Goal: Check status: Check status

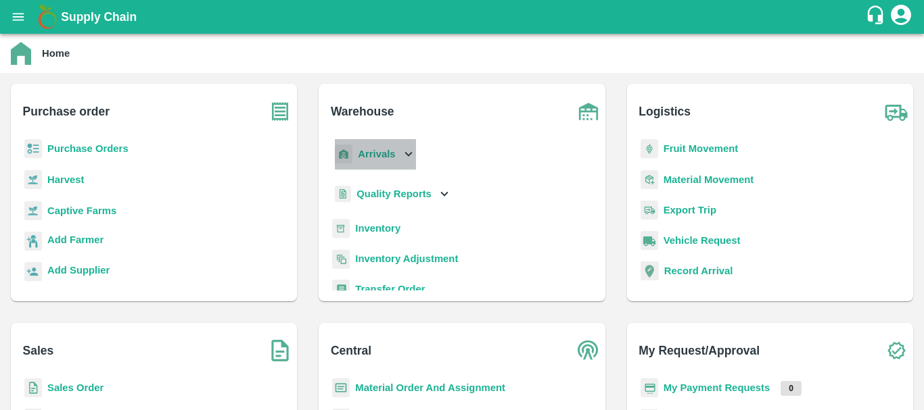
click at [368, 156] on b "Arrivals" at bounding box center [376, 154] width 37 height 11
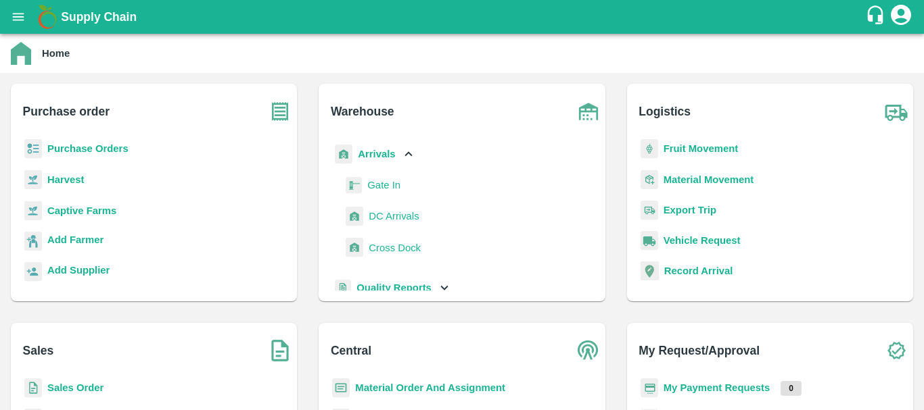
click at [382, 218] on span "DC Arrivals" at bounding box center [393, 216] width 50 height 15
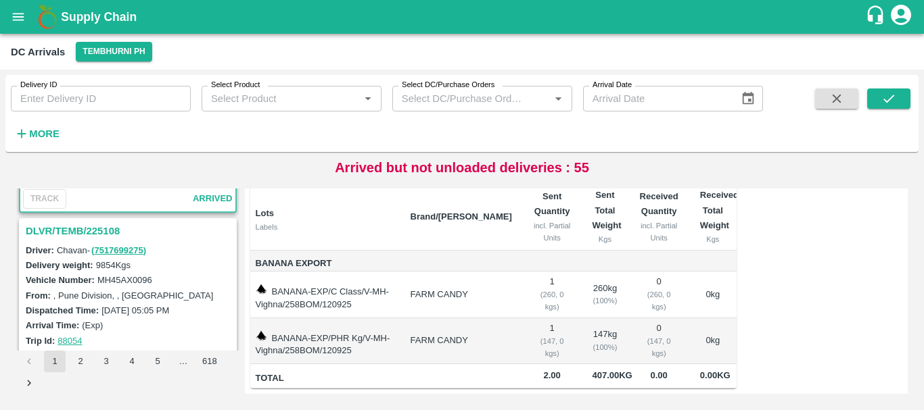
scroll to position [153, 0]
click at [96, 233] on h3 "DLVR/TEMB/225108" at bounding box center [130, 231] width 208 height 18
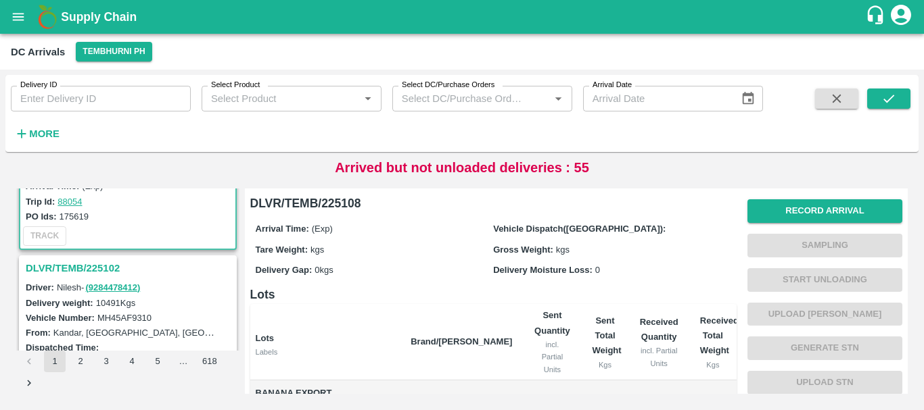
scroll to position [293, 0]
click at [103, 267] on h3 "DLVR/TEMB/225102" at bounding box center [130, 268] width 208 height 18
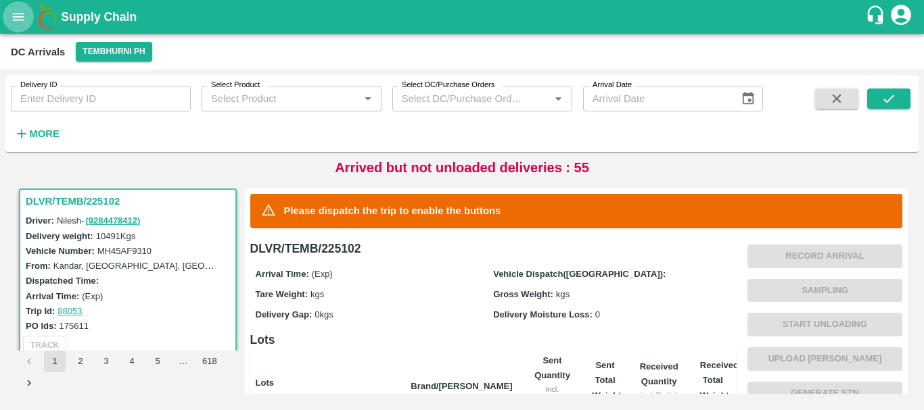
click at [16, 20] on icon "open drawer" at bounding box center [18, 16] width 11 height 7
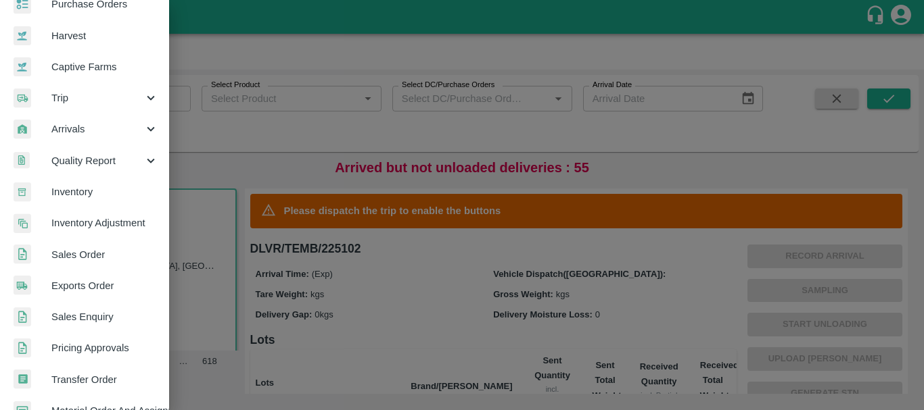
scroll to position [81, 0]
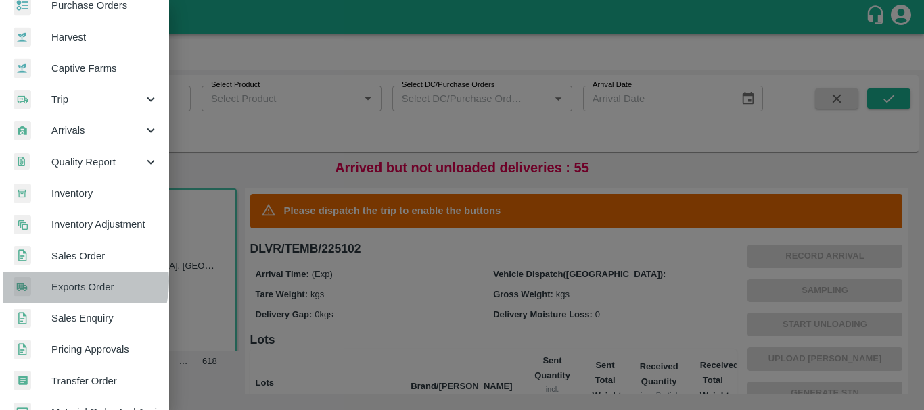
click at [68, 282] on span "Exports Order" at bounding box center [104, 287] width 107 height 15
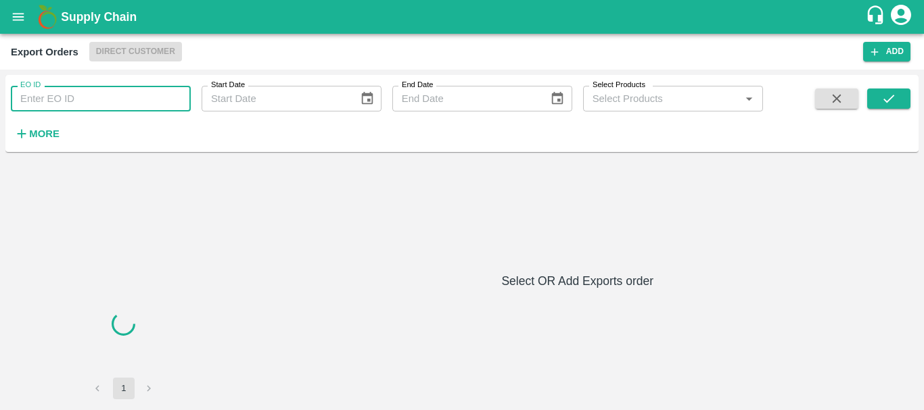
click at [91, 104] on input "EO ID" at bounding box center [101, 99] width 180 height 26
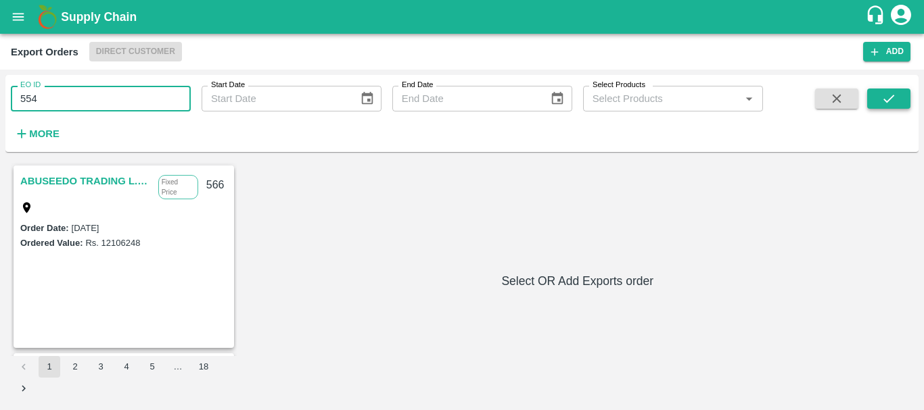
click at [881, 95] on icon "submit" at bounding box center [888, 98] width 15 height 15
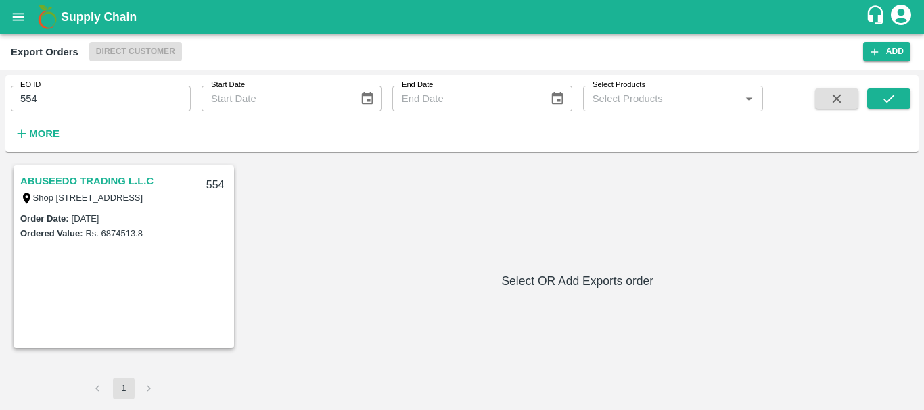
click at [88, 180] on link "ABUSEEDO TRADING L.L.C" at bounding box center [86, 181] width 133 height 18
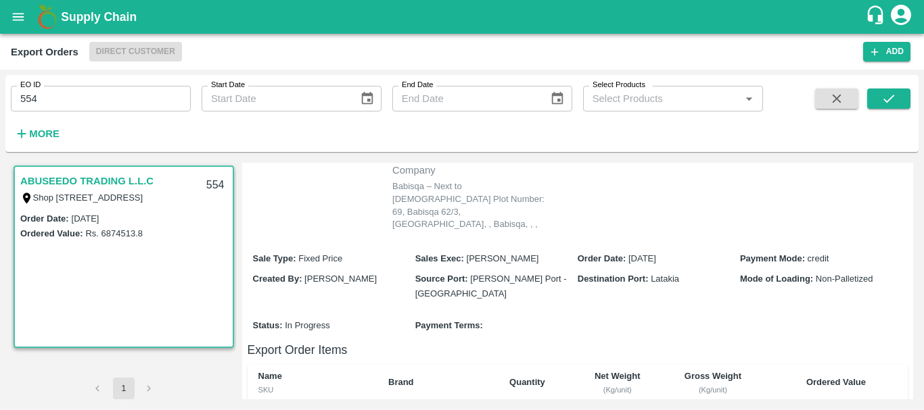
scroll to position [579, 0]
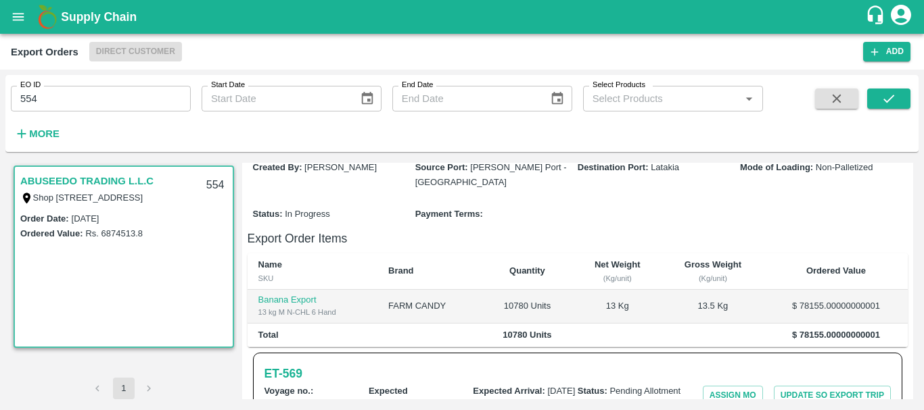
scroll to position [380, 0]
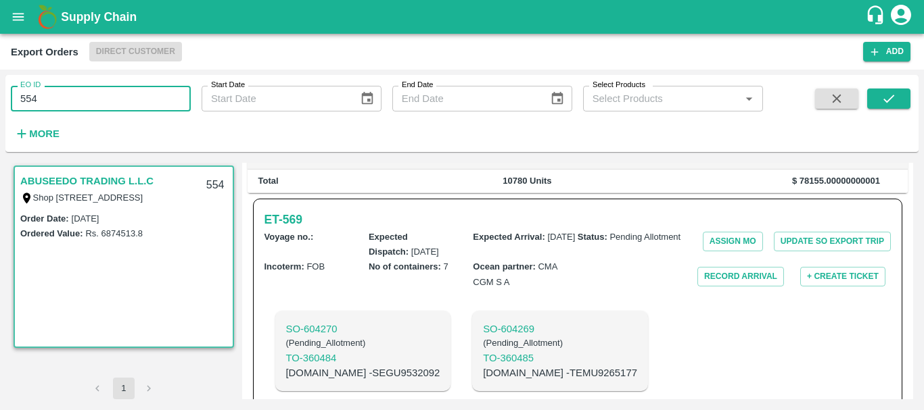
click at [102, 93] on input "554" at bounding box center [101, 99] width 180 height 26
click at [859, 103] on span at bounding box center [836, 116] width 54 height 55
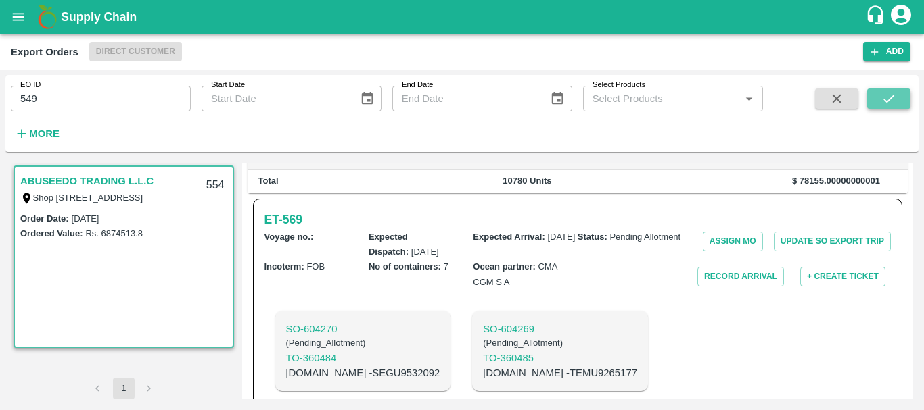
click at [875, 102] on button "submit" at bounding box center [888, 99] width 43 height 20
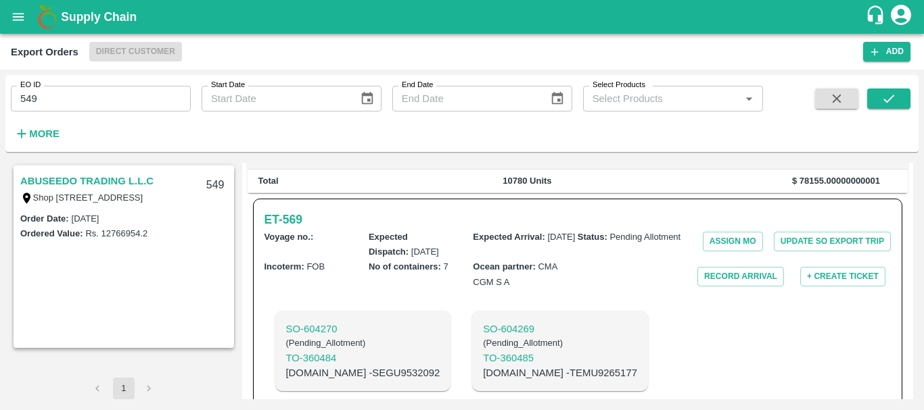
click at [69, 174] on link "ABUSEEDO TRADING L.L.C" at bounding box center [86, 181] width 133 height 18
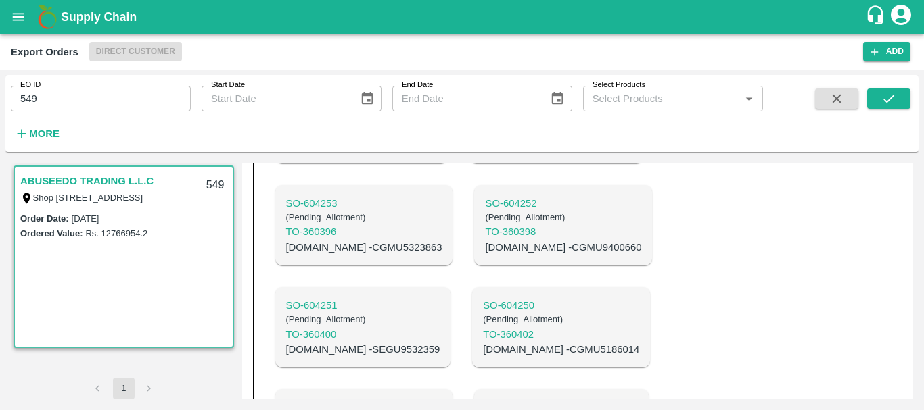
scroll to position [988, 0]
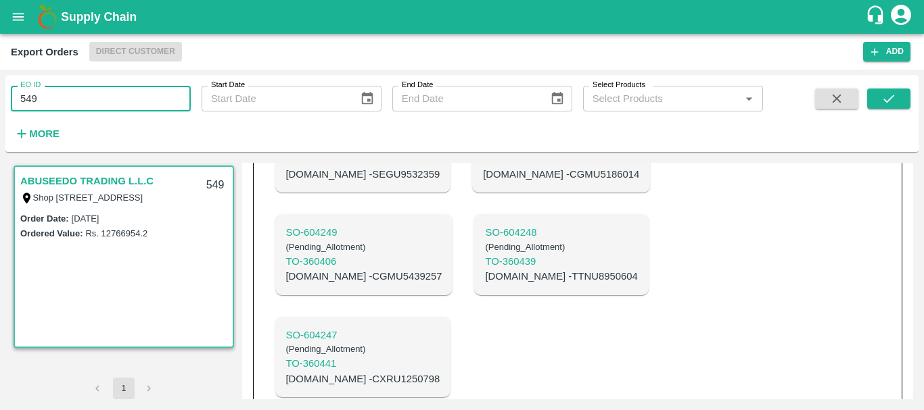
click at [97, 103] on input "549" at bounding box center [101, 99] width 180 height 26
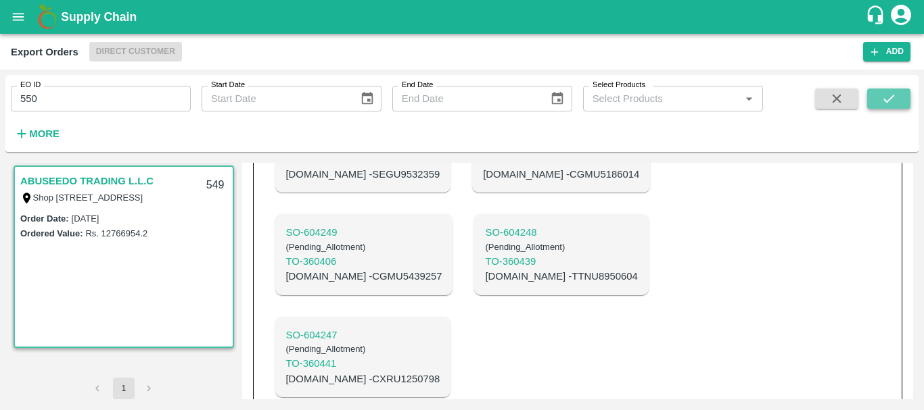
click at [892, 91] on icon "submit" at bounding box center [888, 98] width 15 height 15
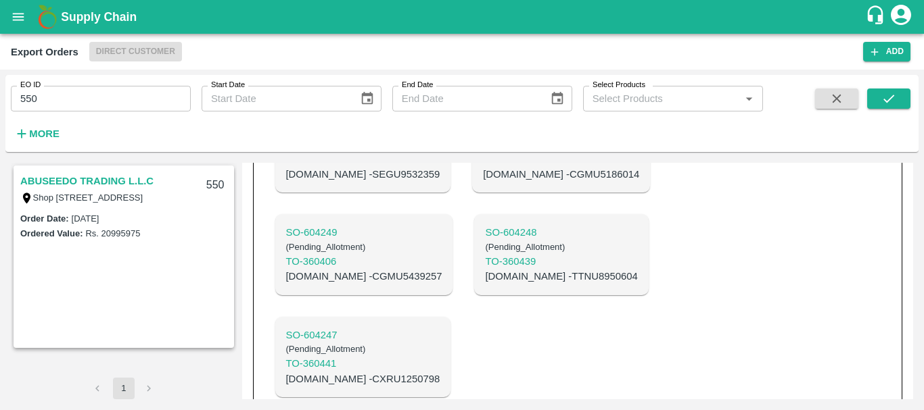
click at [100, 177] on link "ABUSEEDO TRADING L.L.C" at bounding box center [86, 181] width 133 height 18
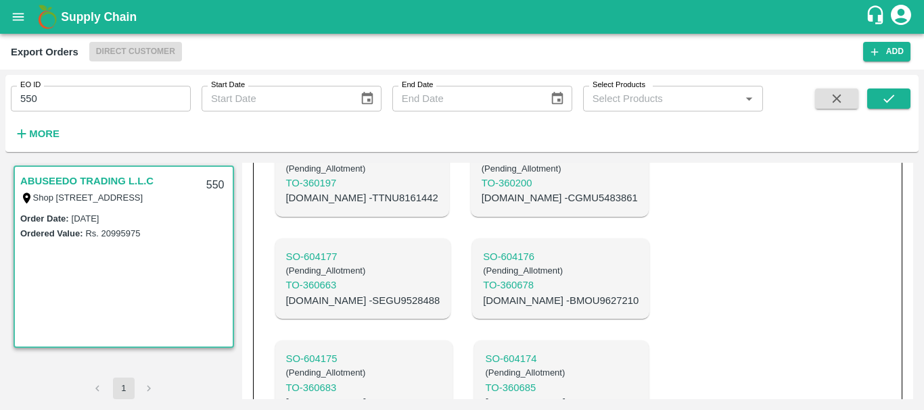
scroll to position [1580, 0]
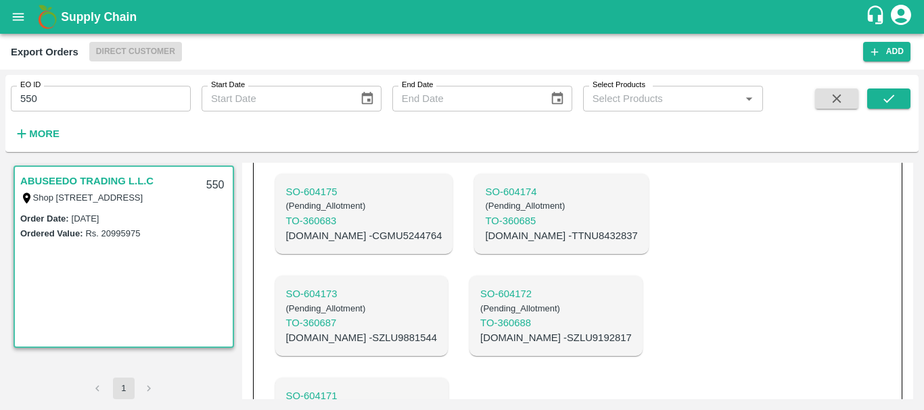
click at [332, 389] on p "SO- 604171" at bounding box center [361, 396] width 151 height 15
click at [603, 287] on p "SO- 604172" at bounding box center [555, 294] width 151 height 15
copy p "TCLU1346228"
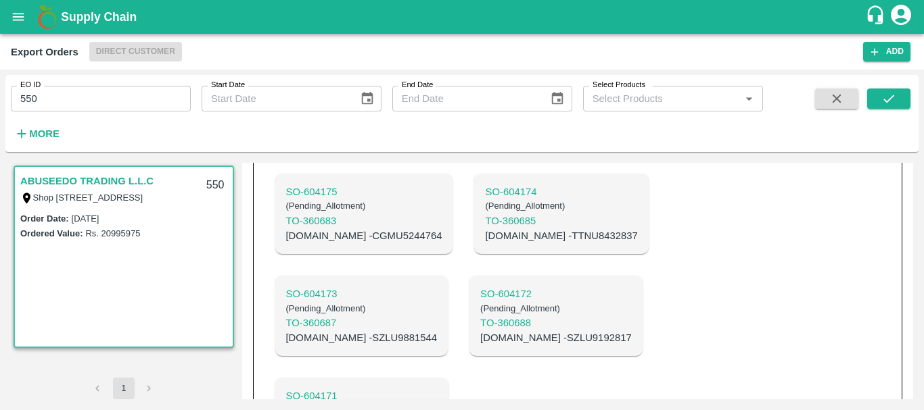
scroll to position [1565, 0]
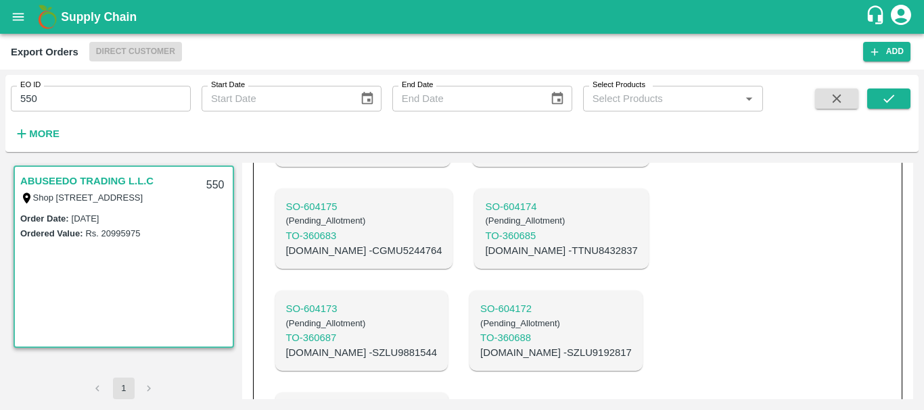
click at [615, 345] on p "C.No - SZLU9192817" at bounding box center [555, 352] width 151 height 15
copy p "SZLU9192817"
click at [437, 345] on p "C.No - SZLU9881544" at bounding box center [361, 352] width 151 height 15
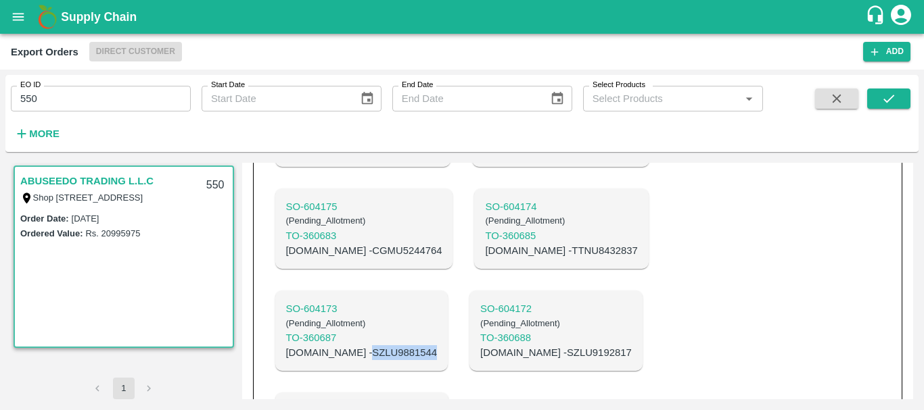
copy p "SZLU9881544"
click at [485, 258] on p "C.No - TTNU8432837" at bounding box center [561, 250] width 152 height 15
copy p "TTNU8432837"
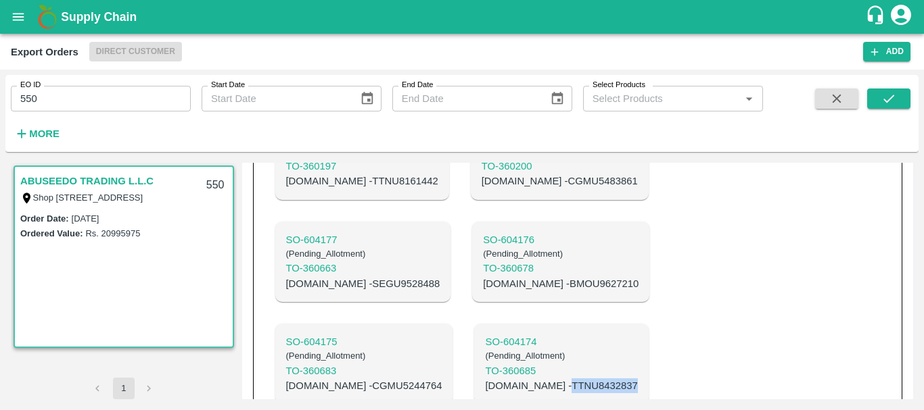
scroll to position [1425, 0]
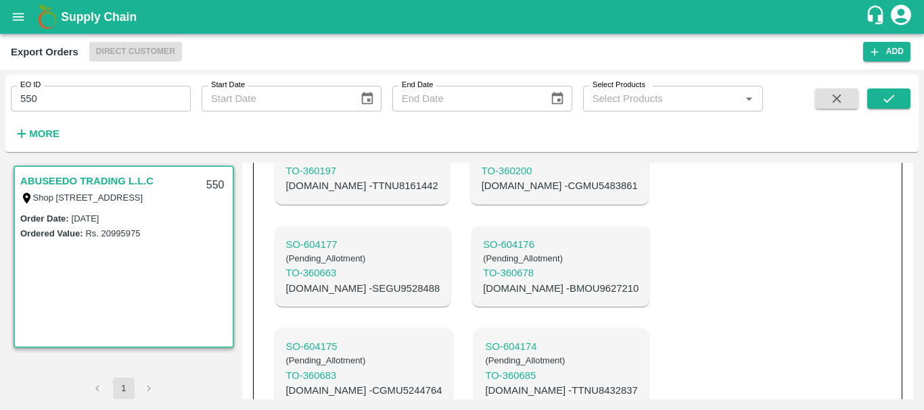
click at [442, 383] on p "C.No - CGMU5244764" at bounding box center [364, 390] width 156 height 15
copy p "CGMU5244764"
click at [483, 296] on p "C.No - BMOU9627210" at bounding box center [560, 288] width 155 height 15
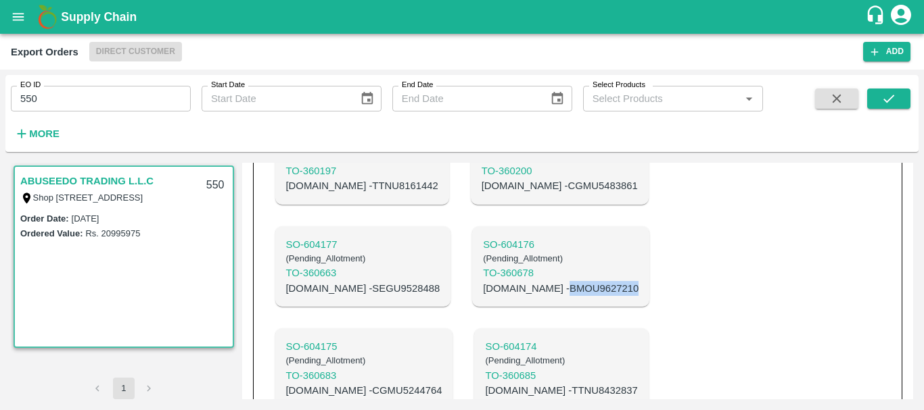
copy p "BMOU9627210"
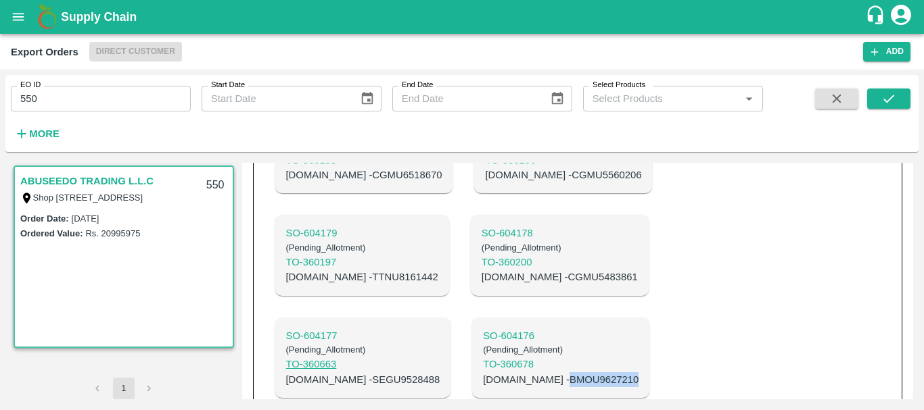
scroll to position [1333, 0]
click at [440, 373] on p "C.No - SEGU9528488" at bounding box center [363, 380] width 154 height 15
copy p "SEGU9528488"
click at [481, 285] on p "C.No - CGMU5483861" at bounding box center [559, 277] width 156 height 15
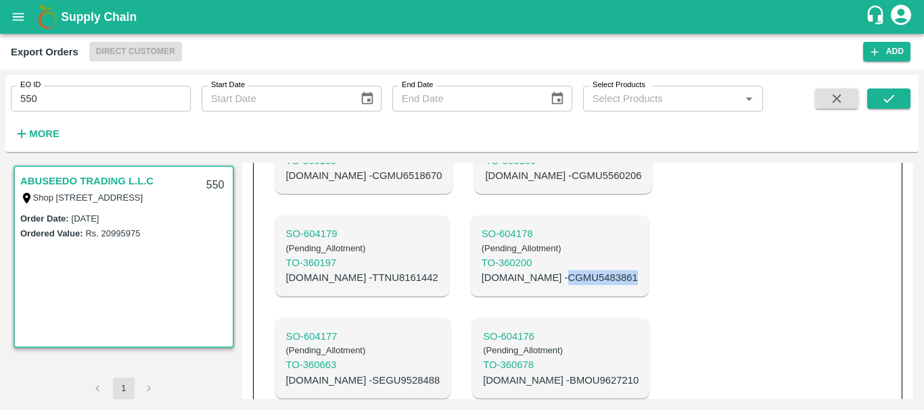
click at [481, 285] on p "C.No - CGMU5483861" at bounding box center [559, 277] width 156 height 15
copy p "CGMU5483861"
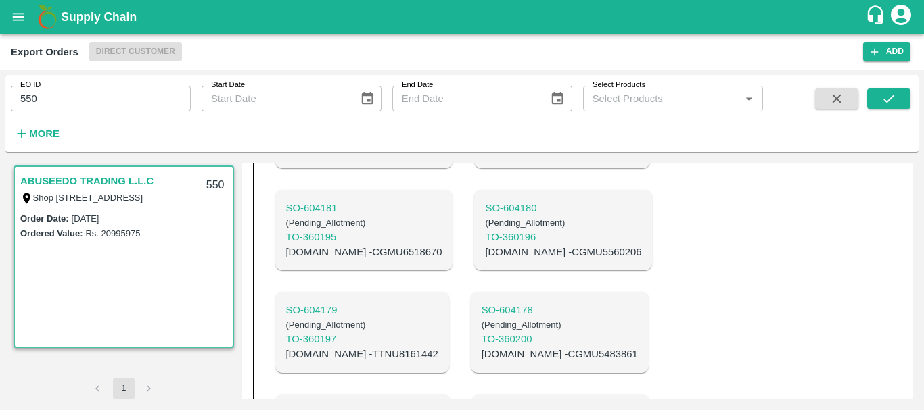
click at [438, 347] on p "C.No - TTNU8161442" at bounding box center [362, 354] width 152 height 15
copy p "TTNU8161442"
click at [485, 260] on p "C.No - CGMU5560206" at bounding box center [563, 252] width 156 height 15
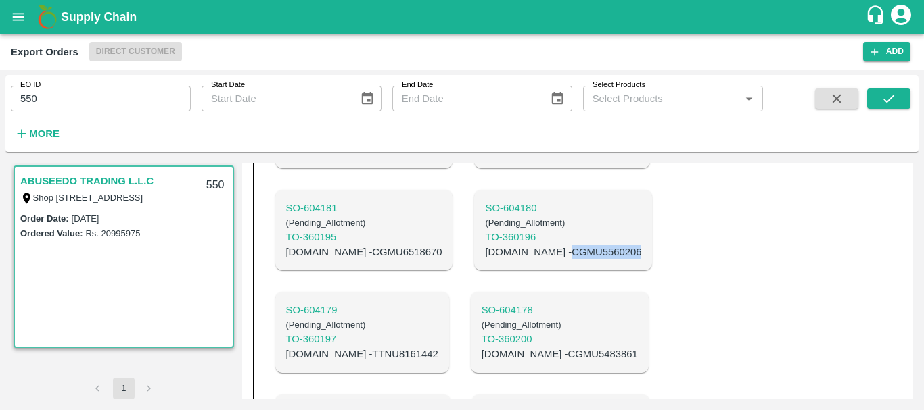
copy p "CGMU5560206"
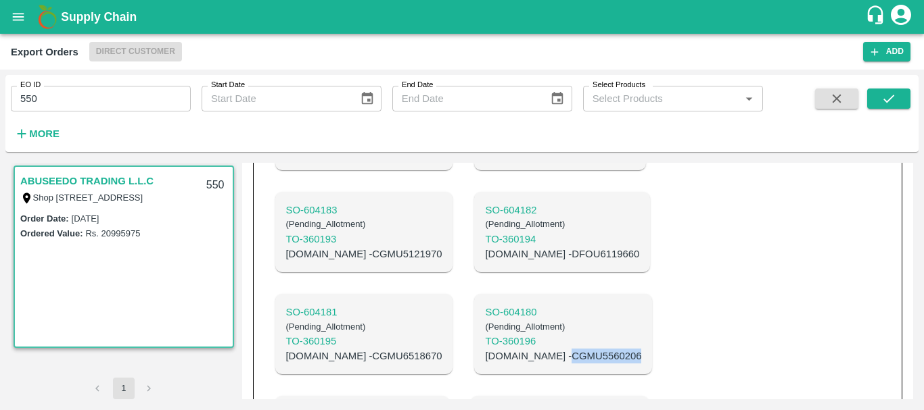
scroll to position [1152, 0]
click at [442, 350] on p "C.No - CGMU6518670" at bounding box center [364, 357] width 156 height 15
click at [485, 262] on p "C.No - DFOU6119660" at bounding box center [562, 254] width 154 height 15
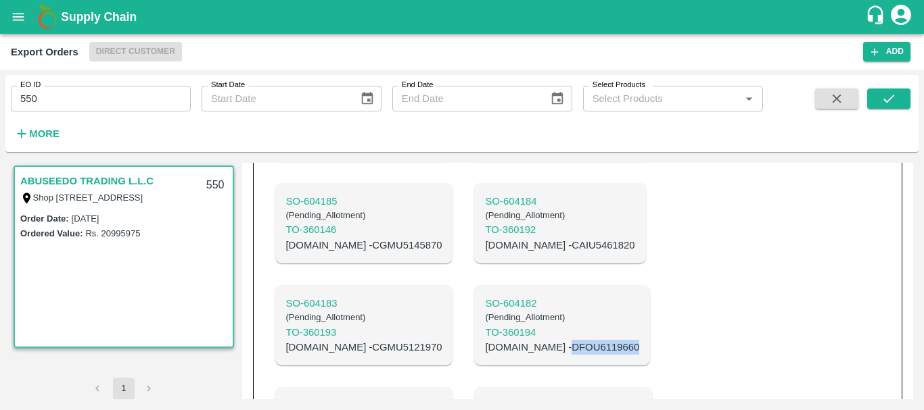
scroll to position [1059, 0]
click at [442, 341] on p "C.No - CGMU5121970" at bounding box center [364, 348] width 156 height 15
click at [485, 254] on p "C.No - CAIU5461820" at bounding box center [559, 246] width 149 height 15
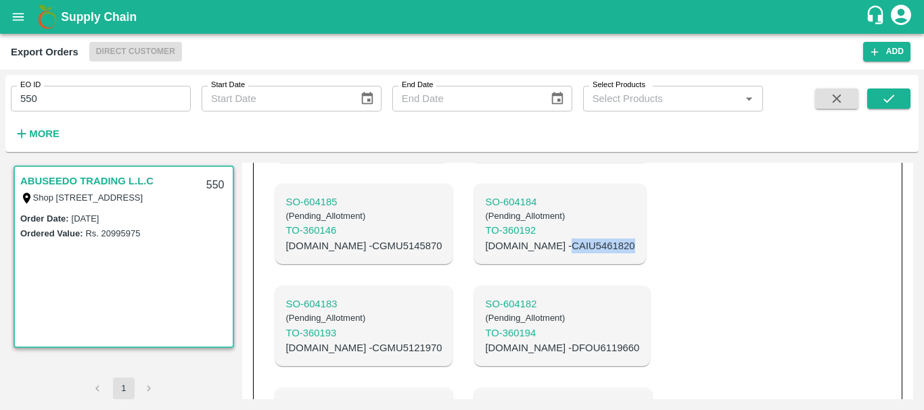
scroll to position [932, 0]
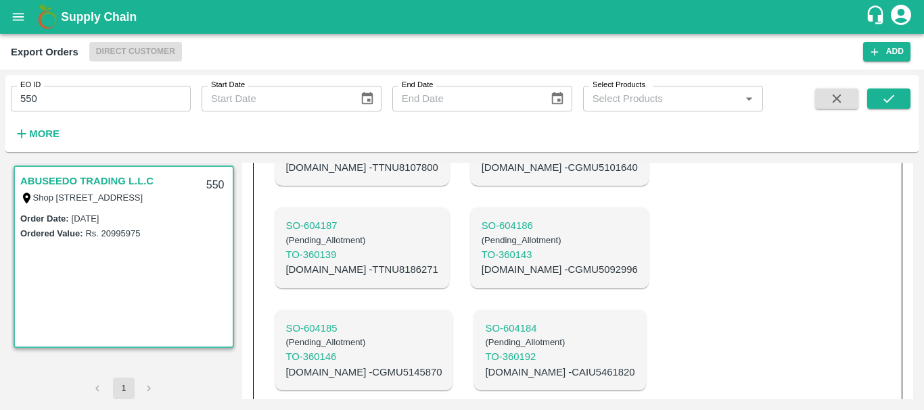
click at [442, 365] on p "C.No - CGMU5145870" at bounding box center [364, 372] width 156 height 15
click at [481, 277] on p "C.No - CGMU5092996" at bounding box center [559, 269] width 156 height 15
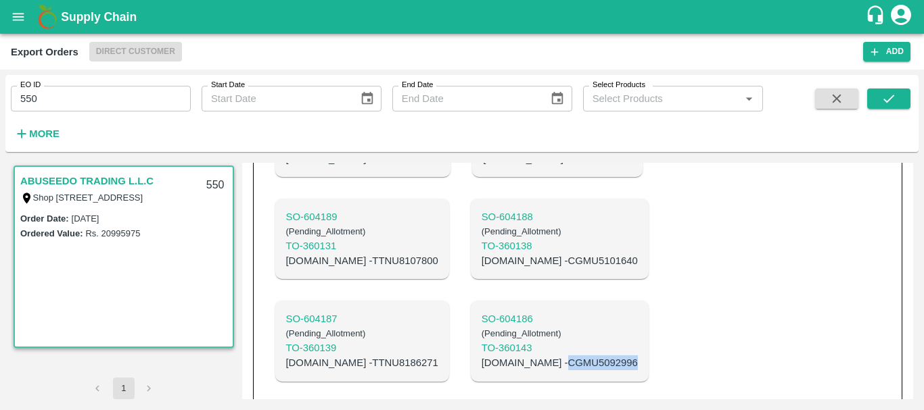
scroll to position [838, 0]
click at [438, 356] on p "C.No - TTNU8186271" at bounding box center [362, 363] width 152 height 15
click at [481, 269] on p "C.No - CGMU5101640" at bounding box center [559, 261] width 156 height 15
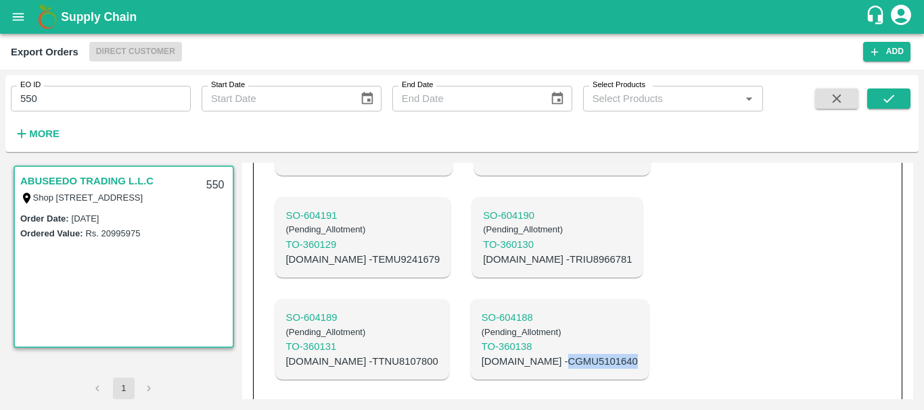
scroll to position [738, 0]
click at [438, 355] on p "C.No - TTNU8107800" at bounding box center [362, 362] width 152 height 15
click at [483, 268] on p "C.No - TRIU8966781" at bounding box center [557, 260] width 149 height 15
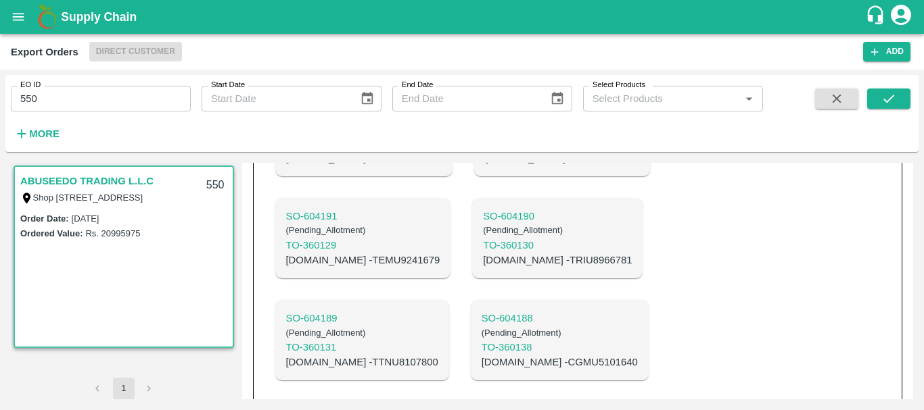
click at [334, 268] on p "C.No - TEMU9241679" at bounding box center [363, 260] width 154 height 15
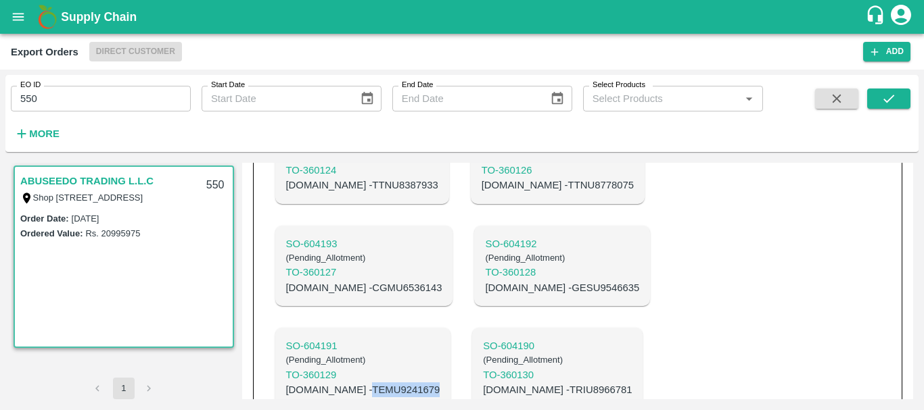
scroll to position [574, 0]
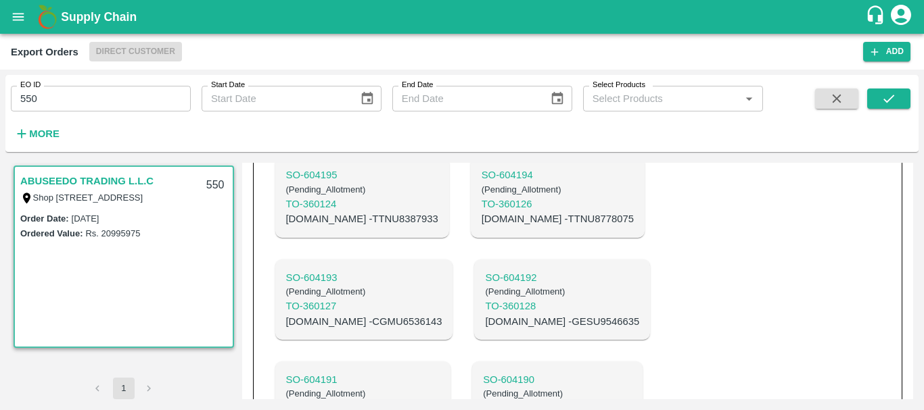
click at [485, 329] on p "C.No - GESU9546635" at bounding box center [562, 321] width 154 height 15
click at [347, 329] on p "C.No - CGMU6536143" at bounding box center [364, 321] width 156 height 15
click at [486, 226] on p "C.No - TTNU8778075" at bounding box center [557, 219] width 152 height 15
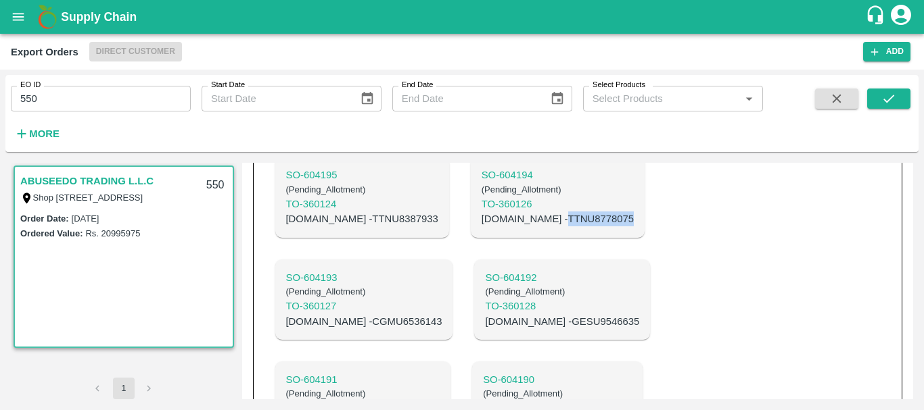
click at [486, 226] on p "C.No - TTNU8778075" at bounding box center [557, 219] width 152 height 15
click at [348, 226] on p "C.No - TTNU8387933" at bounding box center [362, 219] width 152 height 15
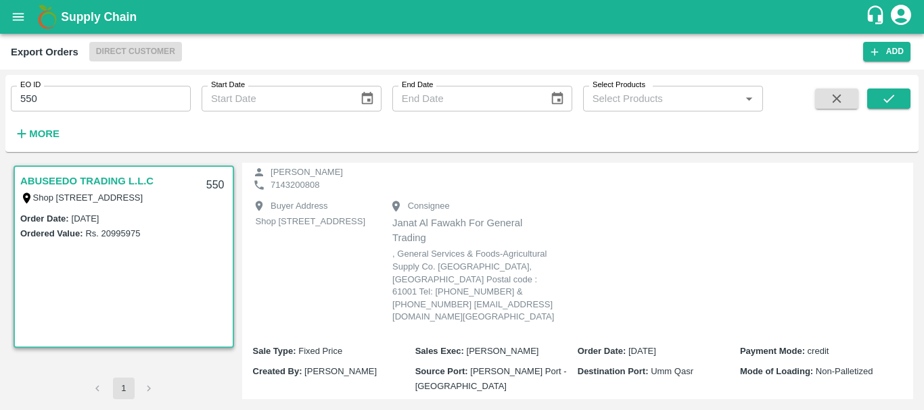
scroll to position [0, 0]
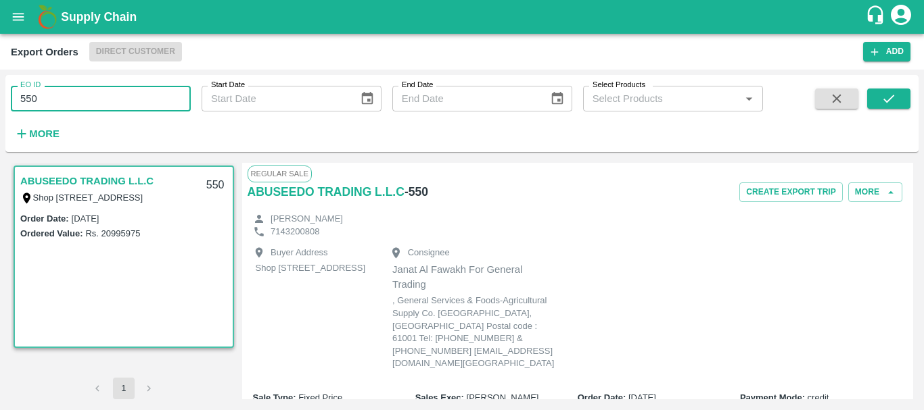
click at [55, 101] on input "550" at bounding box center [101, 99] width 180 height 26
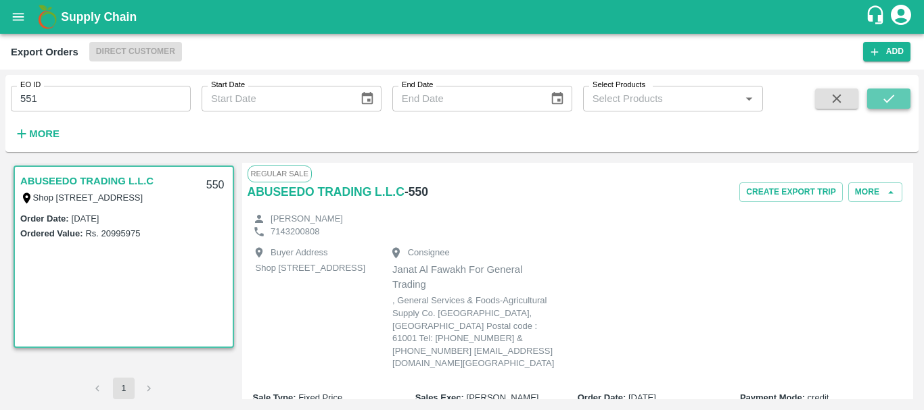
click at [890, 91] on button "submit" at bounding box center [888, 99] width 43 height 20
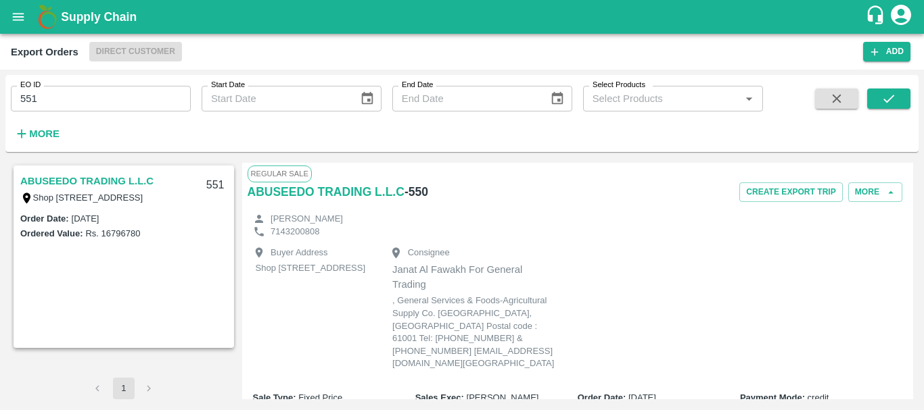
click at [59, 174] on link "ABUSEEDO TRADING L.L.C" at bounding box center [86, 181] width 133 height 18
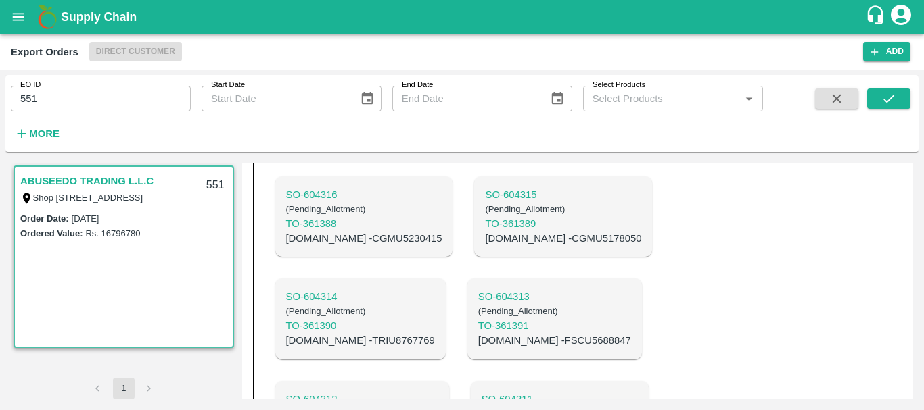
scroll to position [1375, 0]
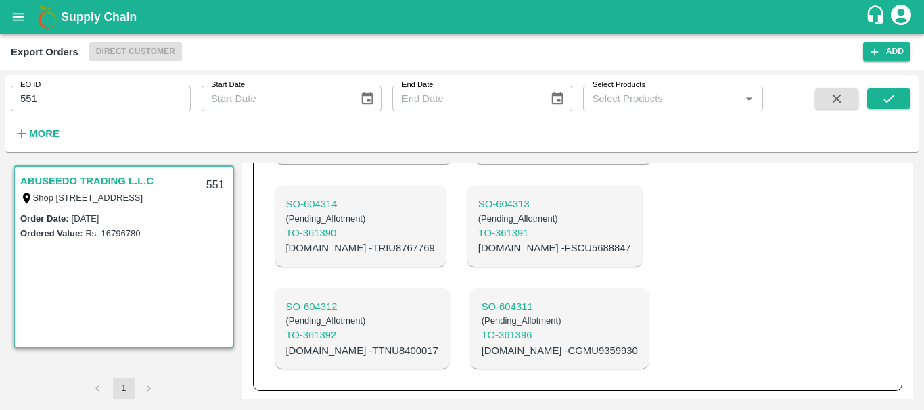
click at [481, 303] on p "SO- 604311" at bounding box center [559, 306] width 156 height 15
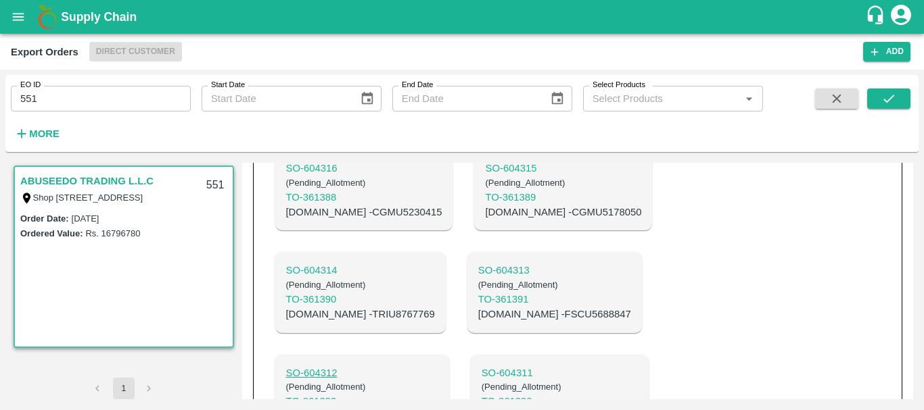
click at [438, 366] on p "SO- 604312" at bounding box center [362, 373] width 152 height 15
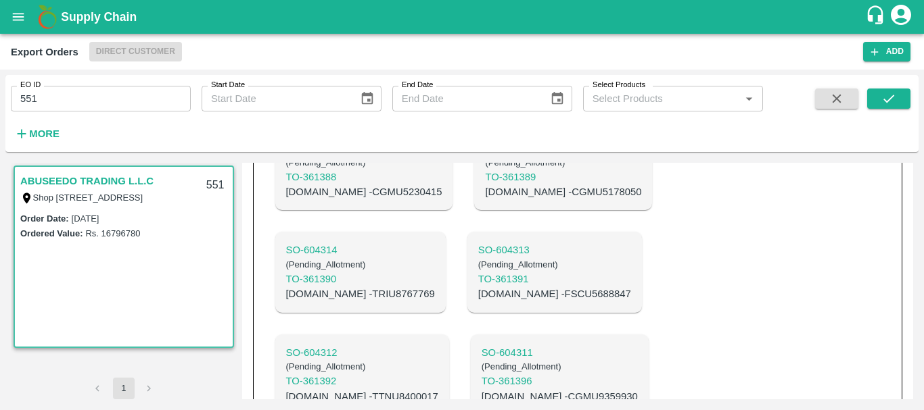
scroll to position [1375, 0]
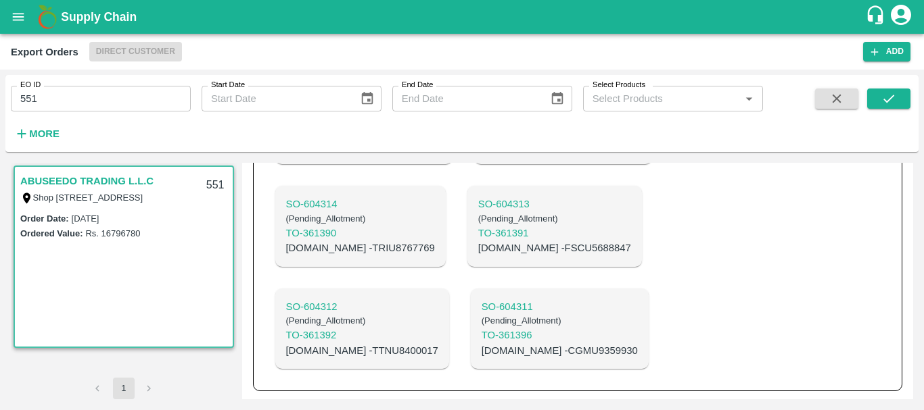
click at [481, 354] on p "C.No - CGMU9359930" at bounding box center [559, 350] width 156 height 15
click at [438, 343] on p "C.No - TTNU8400017" at bounding box center [362, 350] width 152 height 15
click at [499, 247] on p "C.No - FSCU5688847" at bounding box center [554, 248] width 153 height 15
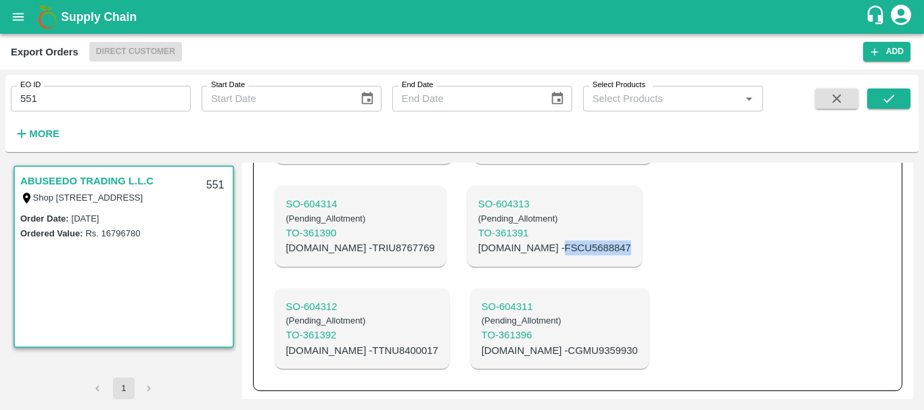
click at [499, 247] on p "C.No - FSCU5688847" at bounding box center [554, 248] width 153 height 15
click at [344, 253] on p "C.No - TRIU8767769" at bounding box center [360, 248] width 149 height 15
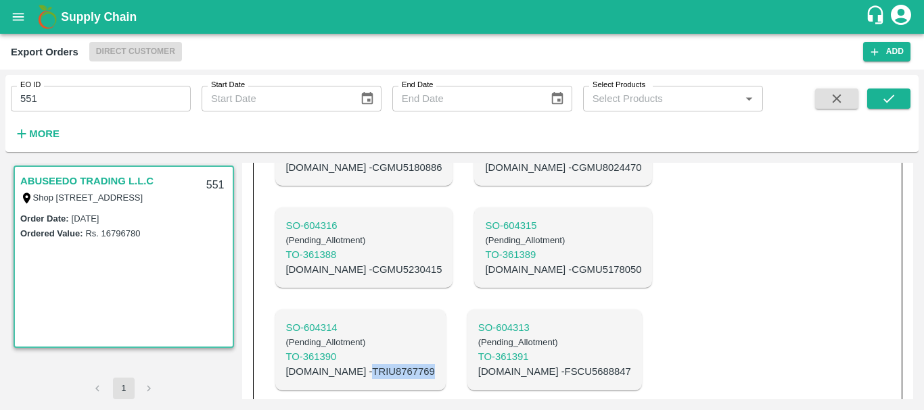
scroll to position [1238, 0]
click at [513, 278] on p "C.No - CGMU5178050" at bounding box center [563, 271] width 156 height 15
click at [358, 279] on p "C.No - CGMU5230415" at bounding box center [364, 271] width 156 height 15
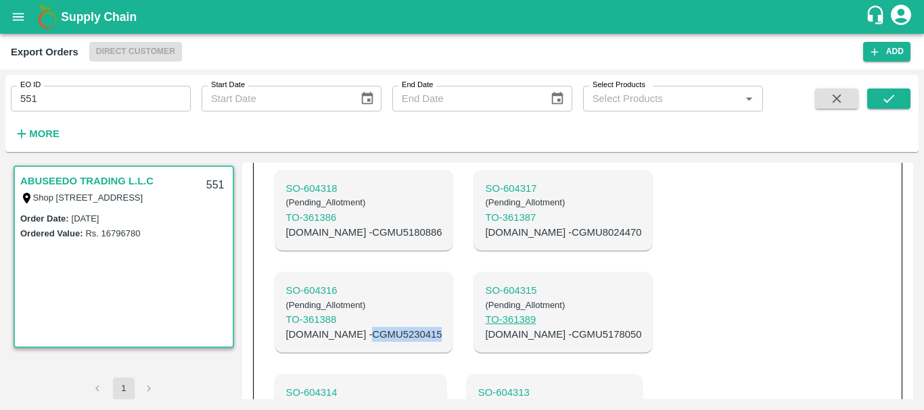
scroll to position [1174, 0]
click at [485, 241] on p "C.No - CGMU8024470" at bounding box center [563, 233] width 156 height 15
click at [331, 241] on p "C.No - CGMU5180886" at bounding box center [364, 233] width 156 height 15
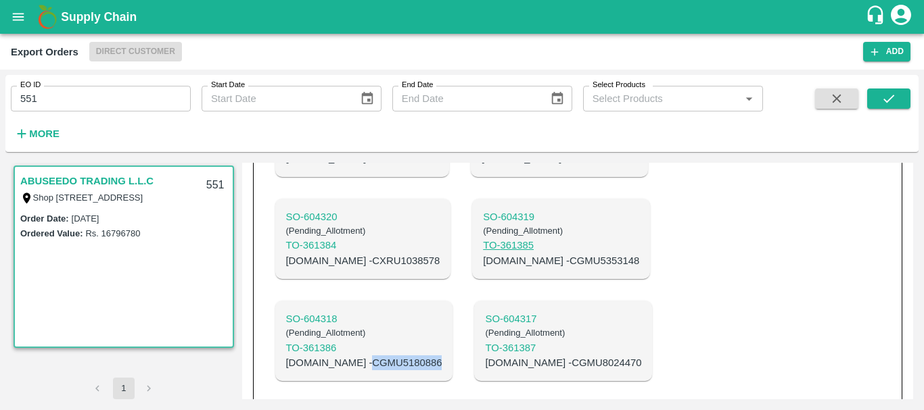
scroll to position [1043, 0]
click at [502, 268] on p "C.No - CGMU5353148" at bounding box center [561, 261] width 156 height 15
click at [333, 269] on p "C.No - CXRU1038578" at bounding box center [363, 261] width 154 height 15
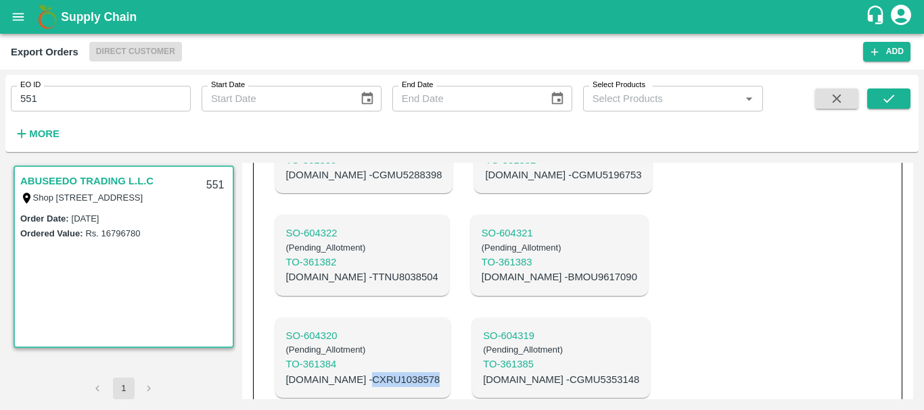
scroll to position [924, 0]
click at [485, 286] on p "C.No - BMOU9617090" at bounding box center [558, 278] width 155 height 15
click at [347, 286] on p "C.No - TTNU8038504" at bounding box center [362, 278] width 152 height 15
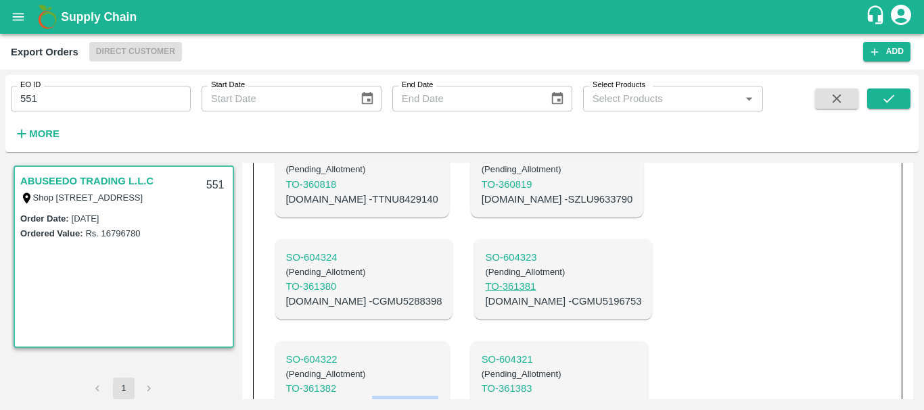
scroll to position [798, 0]
click at [502, 310] on p "C.No - CGMU5196753" at bounding box center [563, 302] width 156 height 15
click at [355, 310] on p "C.No - CGMU5288398" at bounding box center [364, 302] width 156 height 15
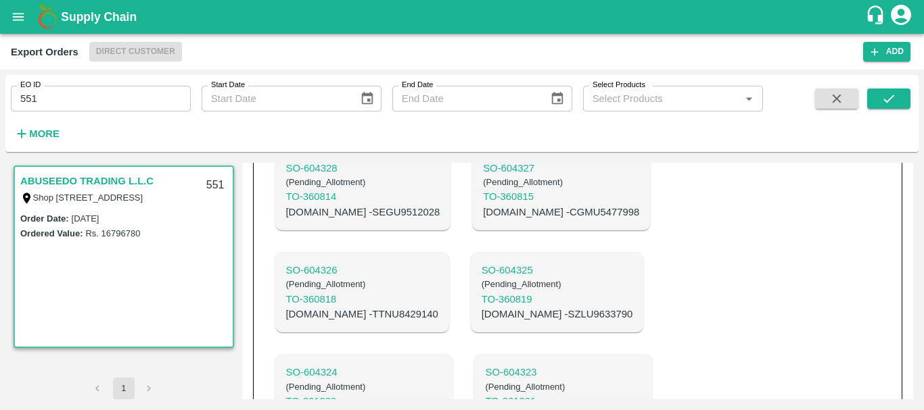
scroll to position [682, 0]
click at [481, 323] on p "C.No - SZLU9633790" at bounding box center [556, 315] width 151 height 15
click at [349, 323] on p "C.No - TTNU8429140" at bounding box center [362, 315] width 152 height 15
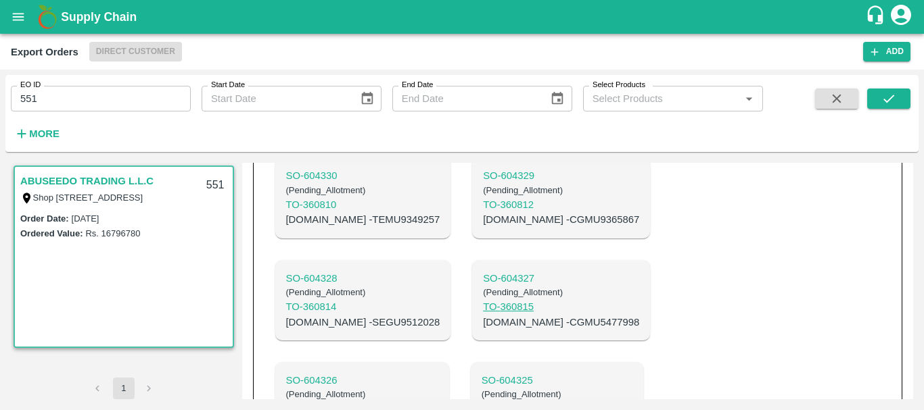
scroll to position [570, 0]
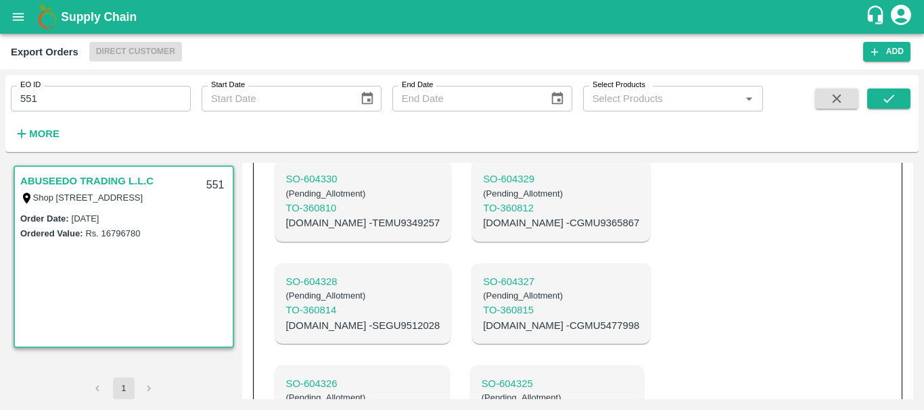
click at [483, 333] on p "C.No - CGMU5477998" at bounding box center [561, 325] width 156 height 15
click at [323, 333] on p "C.No - SEGU9512028" at bounding box center [363, 325] width 154 height 15
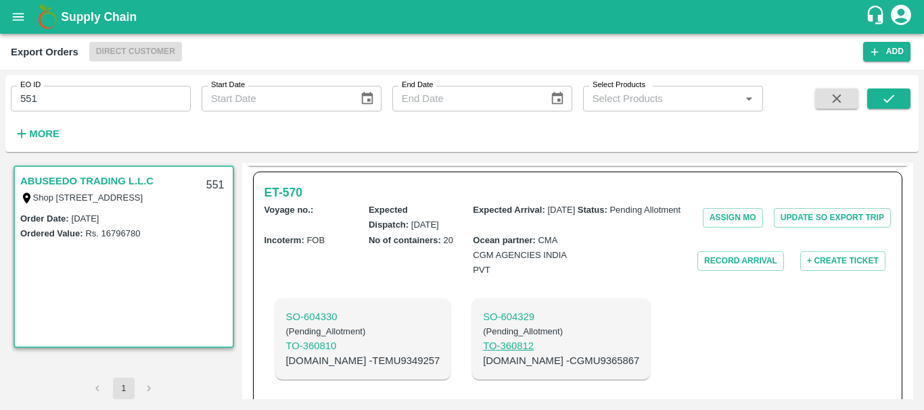
scroll to position [428, 0]
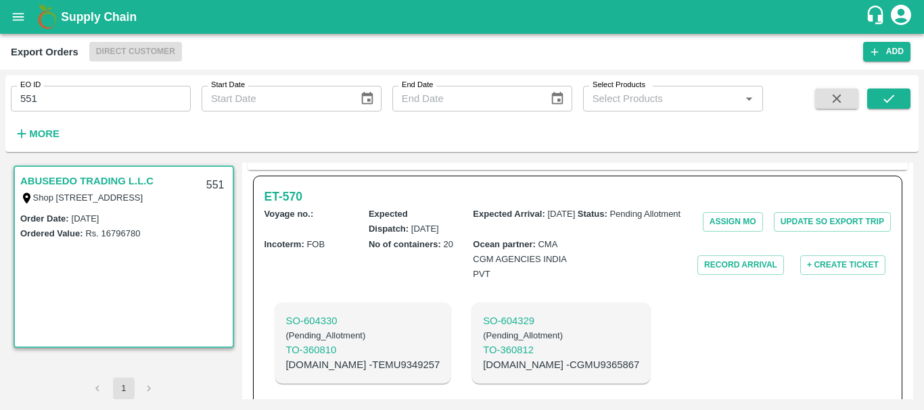
click at [496, 373] on p "C.No - CGMU9365867" at bounding box center [561, 365] width 156 height 15
click at [345, 373] on p "C.No - TEMU9349257" at bounding box center [363, 365] width 154 height 15
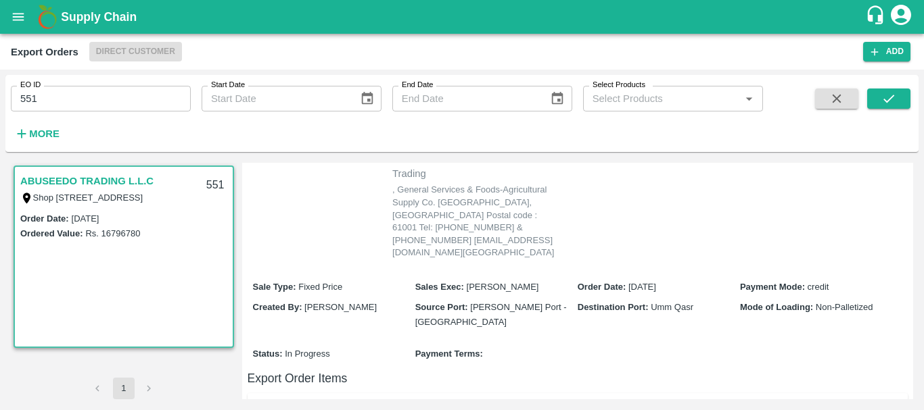
scroll to position [0, 0]
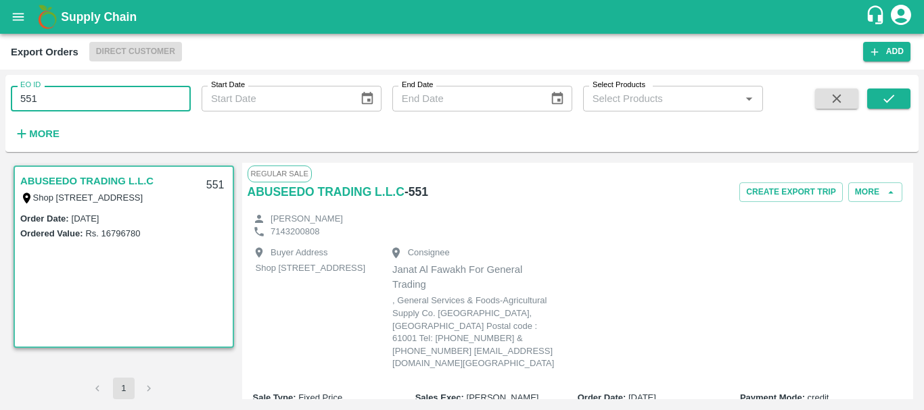
click at [73, 95] on input "551" at bounding box center [101, 99] width 180 height 26
type input "552"
click at [900, 96] on button "submit" at bounding box center [888, 99] width 43 height 20
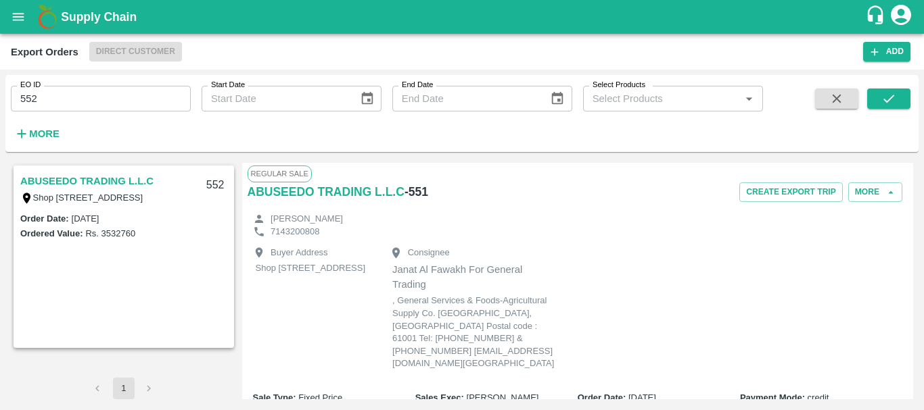
click at [139, 185] on link "ABUSEEDO TRADING L.L.C" at bounding box center [86, 181] width 133 height 18
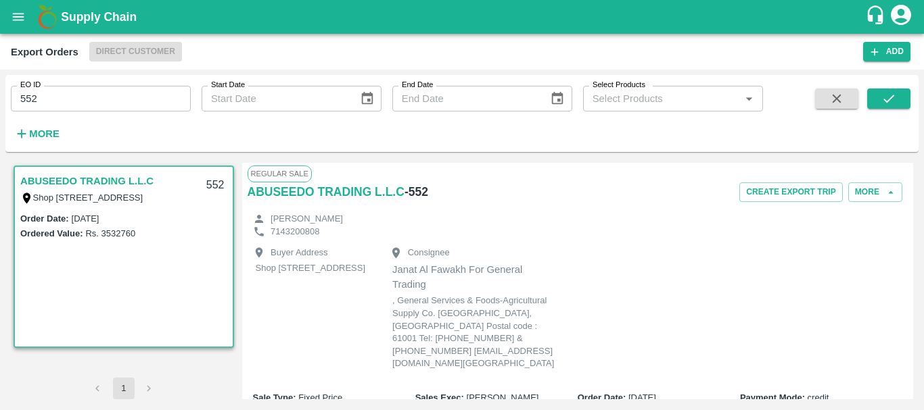
scroll to position [557, 0]
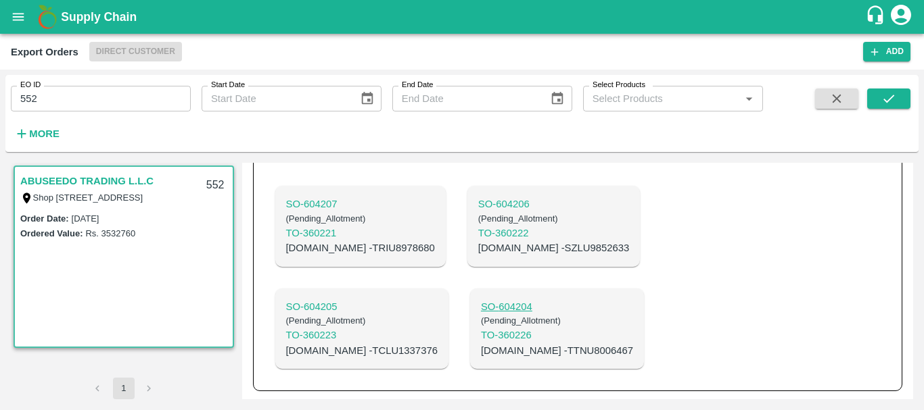
click at [481, 302] on p "SO- 604204" at bounding box center [557, 306] width 152 height 15
click at [481, 352] on p "C.No - TTNU8006467" at bounding box center [557, 350] width 152 height 15
click at [437, 343] on p "C.No - TCLU1337376" at bounding box center [361, 350] width 151 height 15
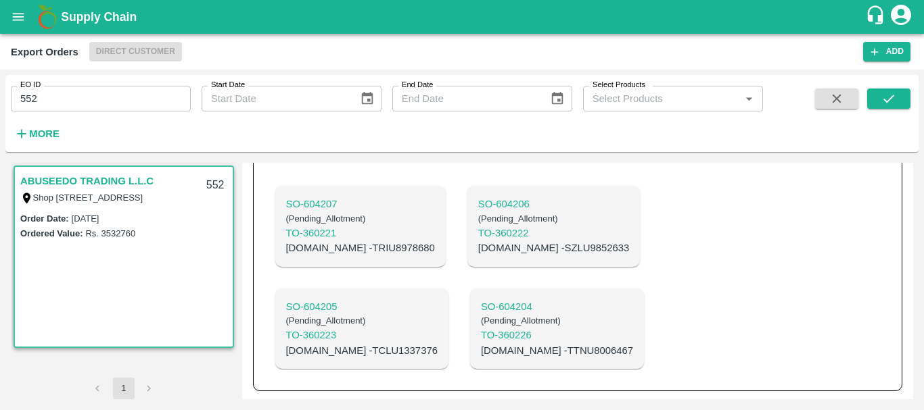
click at [481, 249] on p "C.No - SZLU9852633" at bounding box center [553, 248] width 151 height 15
click at [343, 245] on p "C.No - TRIU8978680" at bounding box center [360, 248] width 149 height 15
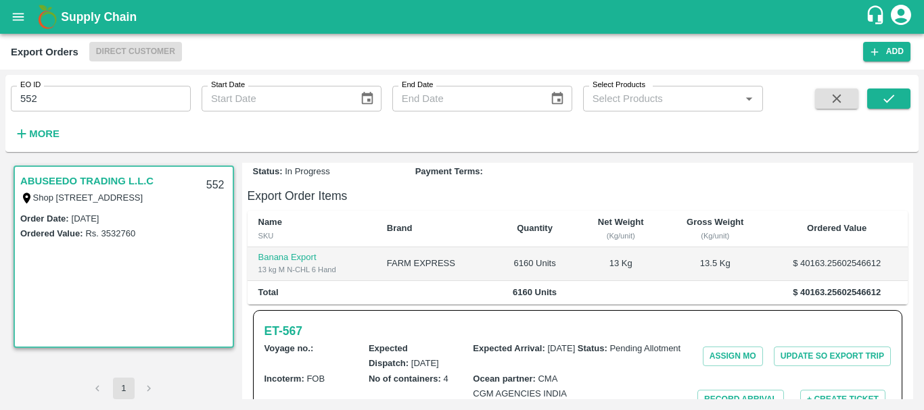
scroll to position [358, 0]
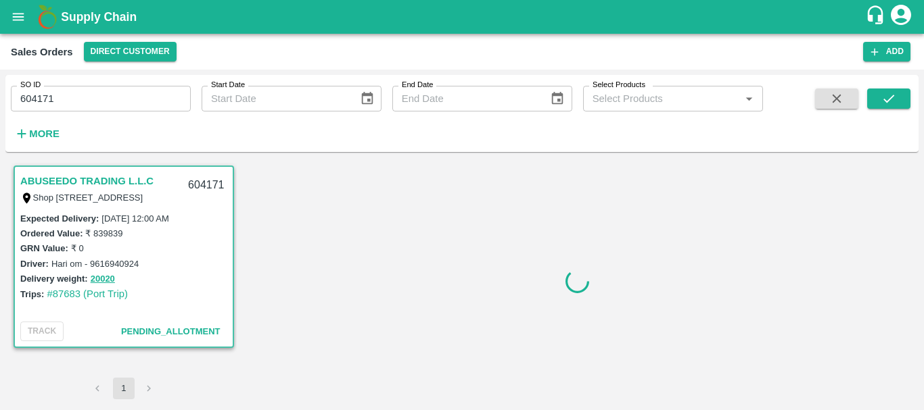
click at [43, 99] on input "604171" at bounding box center [101, 99] width 180 height 26
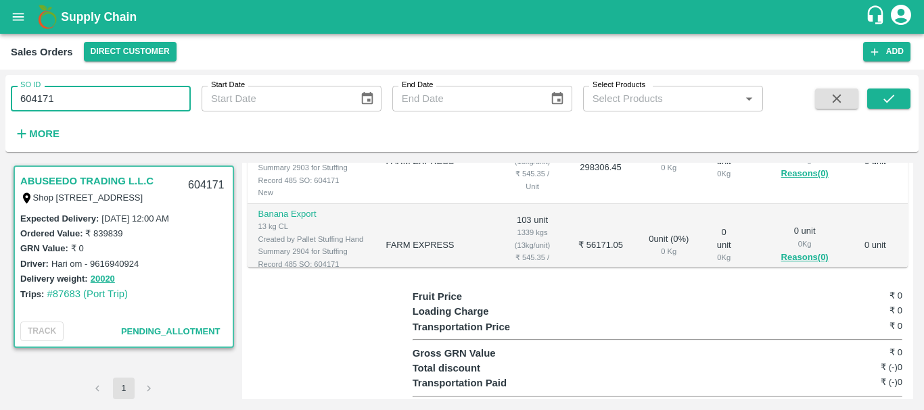
scroll to position [483, 0]
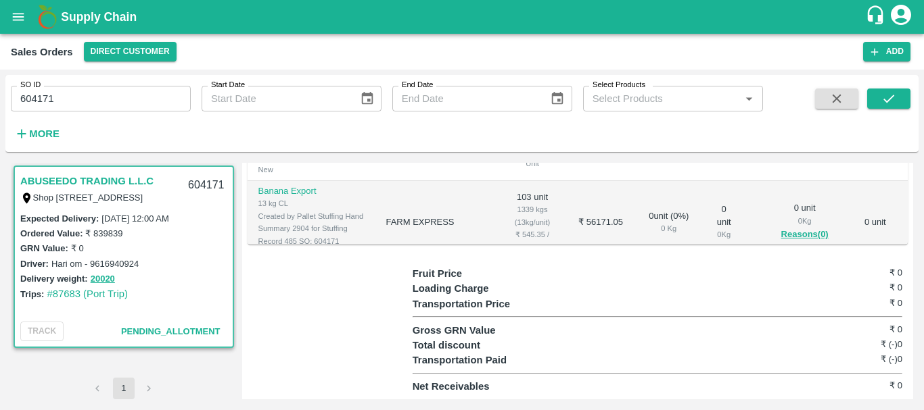
drag, startPoint x: 468, startPoint y: 299, endPoint x: 457, endPoint y: 218, distance: 82.5
click at [457, 218] on td "FARM EXPRESS" at bounding box center [436, 223] width 123 height 84
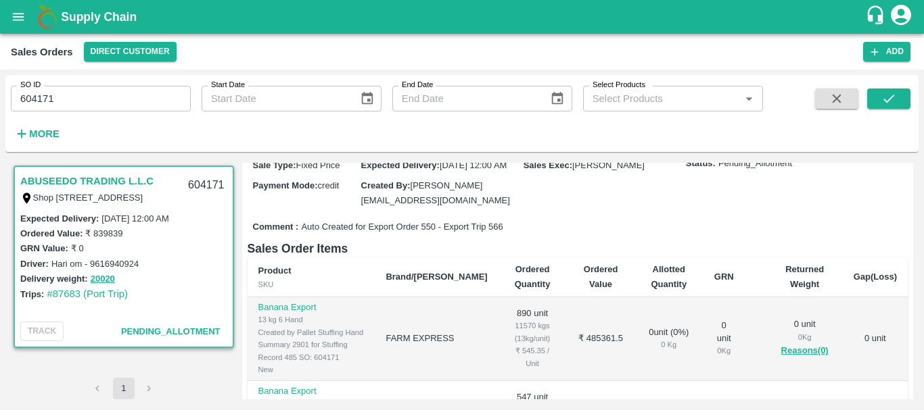
scroll to position [0, 0]
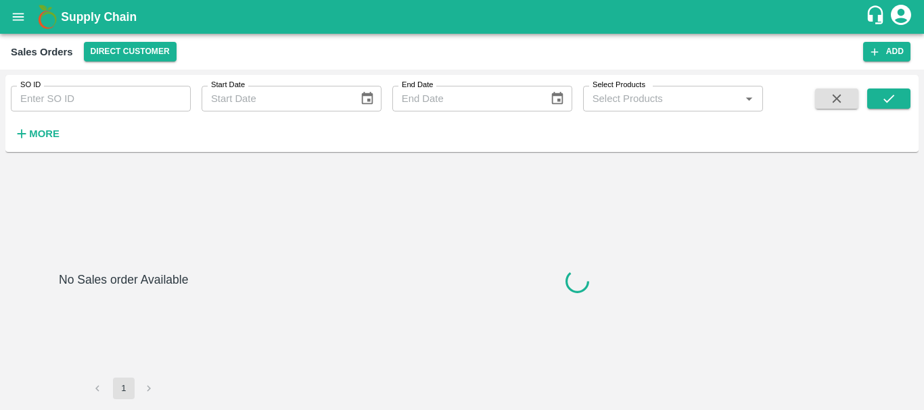
type input "604172"
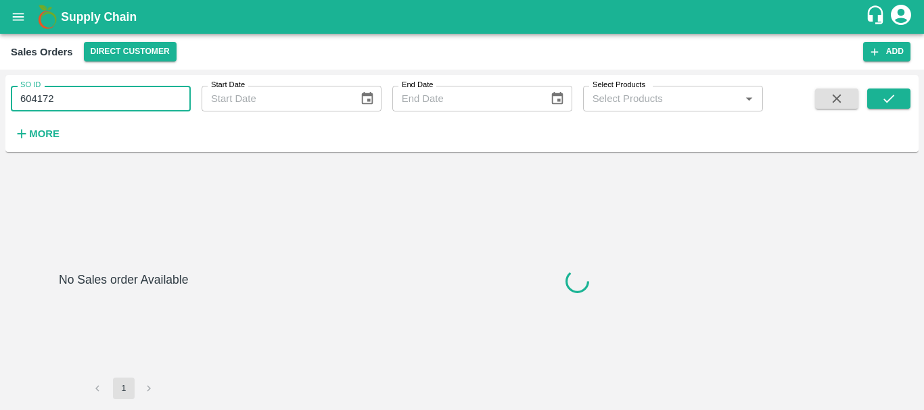
click at [38, 101] on input "604172" at bounding box center [101, 99] width 180 height 26
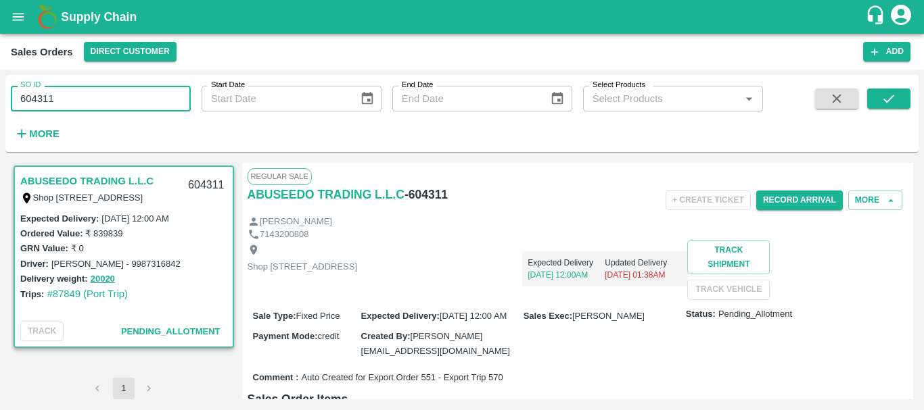
click at [36, 98] on input "604311" at bounding box center [101, 99] width 180 height 26
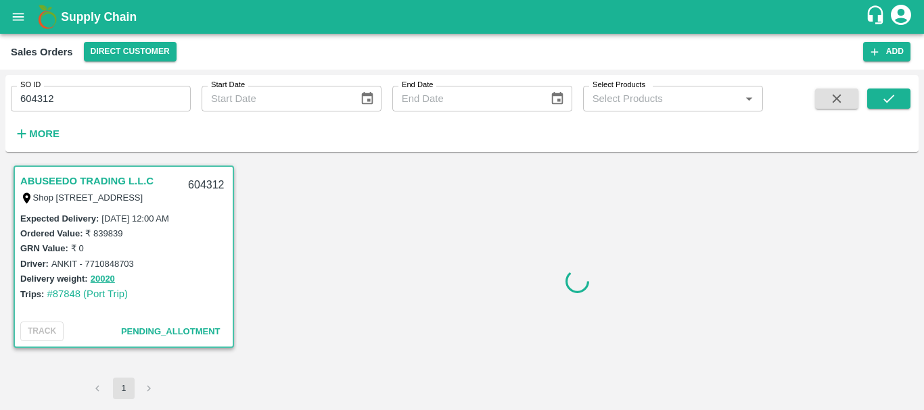
click at [39, 94] on input "604312" at bounding box center [101, 99] width 180 height 26
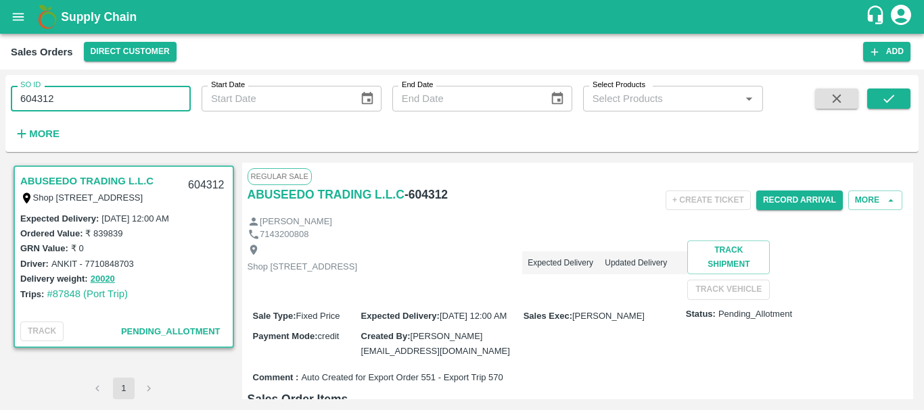
click at [39, 94] on input "604312" at bounding box center [101, 99] width 180 height 26
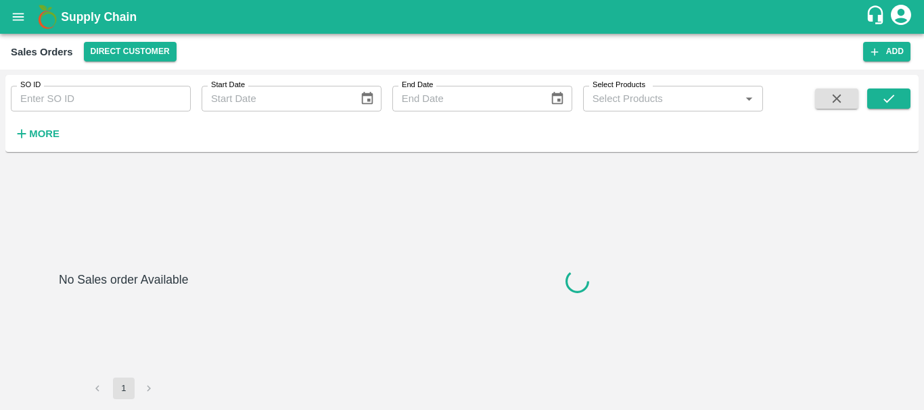
type input "604204"
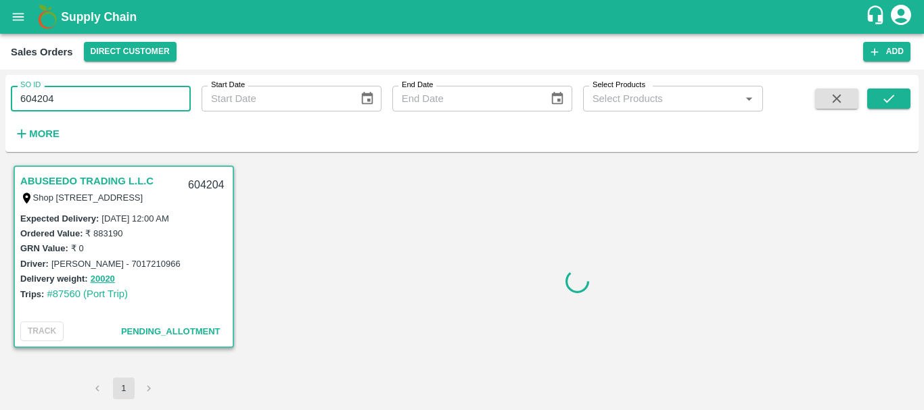
click at [45, 98] on input "604204" at bounding box center [101, 99] width 180 height 26
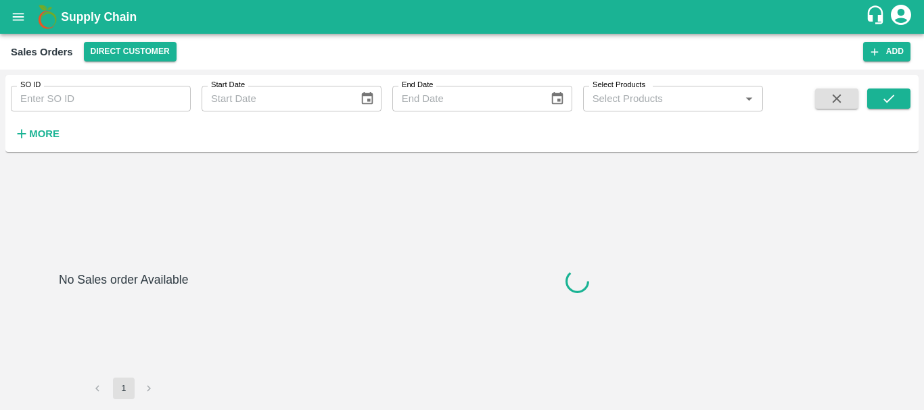
type input "603644"
